Goal: Task Accomplishment & Management: Use online tool/utility

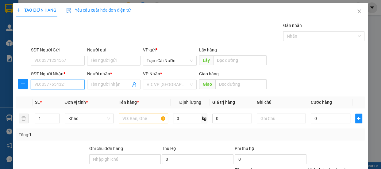
click at [59, 87] on input "SĐT Người Nhận *" at bounding box center [58, 85] width 54 height 10
type input "0916044208"
click at [48, 98] on div "0916044208 - 0" at bounding box center [57, 96] width 46 height 7
type input "0"
type input "đnai"
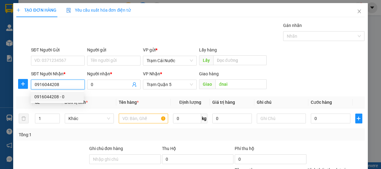
type input "150.000"
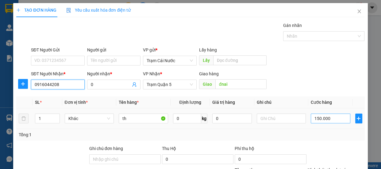
type input "0916044208"
click at [331, 116] on input "150.000" at bounding box center [330, 119] width 40 height 10
type input "0"
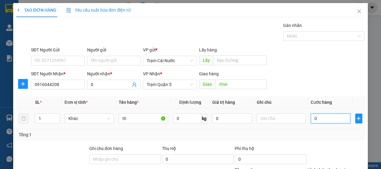
click at [310, 119] on input "0" at bounding box center [330, 119] width 40 height 10
type input "10"
type input "120"
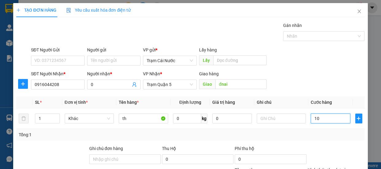
type input "120"
type input "120.000"
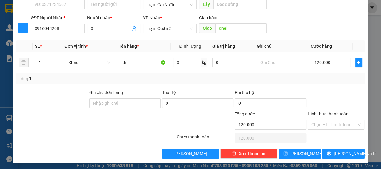
scroll to position [57, 0]
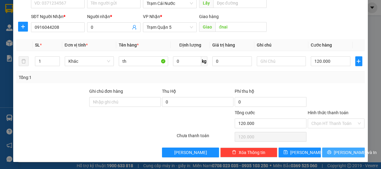
click at [334, 153] on span "[PERSON_NAME] và In" at bounding box center [354, 152] width 43 height 7
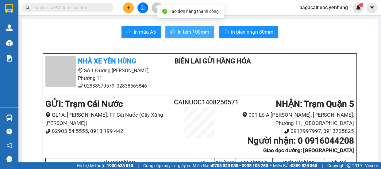
click at [185, 33] on span "In tem 100mm" at bounding box center [193, 32] width 32 height 8
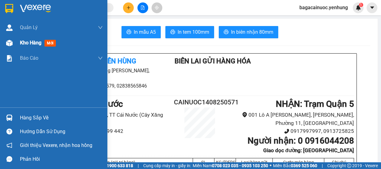
click at [38, 45] on span "Kho hàng" at bounding box center [30, 43] width 21 height 6
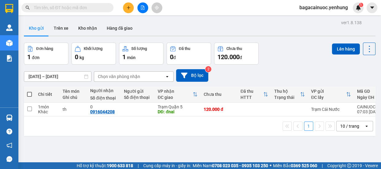
click at [28, 95] on span at bounding box center [29, 94] width 5 height 5
click at [29, 91] on input "checkbox" at bounding box center [29, 91] width 0 height 0
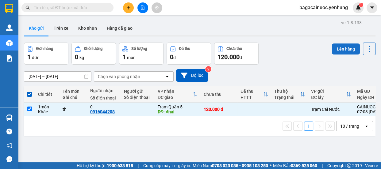
click at [346, 48] on button "Lên hàng" at bounding box center [346, 49] width 28 height 11
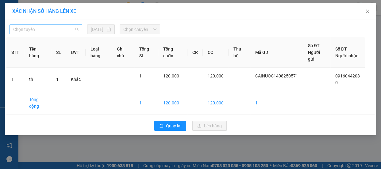
click at [51, 33] on span "Chọn tuyến" at bounding box center [45, 29] width 65 height 9
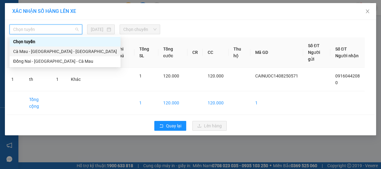
click at [37, 50] on div "Cà Mau - [GEOGRAPHIC_DATA] - [GEOGRAPHIC_DATA]" at bounding box center [65, 51] width 104 height 7
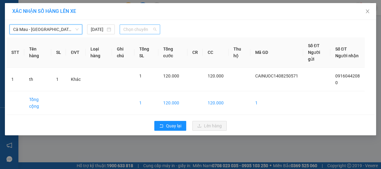
click at [146, 33] on span "Chọn chuyến" at bounding box center [139, 29] width 33 height 9
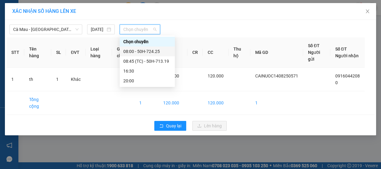
click at [150, 52] on div "08:00 - 50H-724.25" at bounding box center [147, 51] width 48 height 7
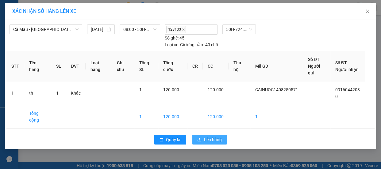
click at [210, 136] on span "Lên hàng" at bounding box center [213, 139] width 18 height 7
